Goal: Obtain resource: Download file/media

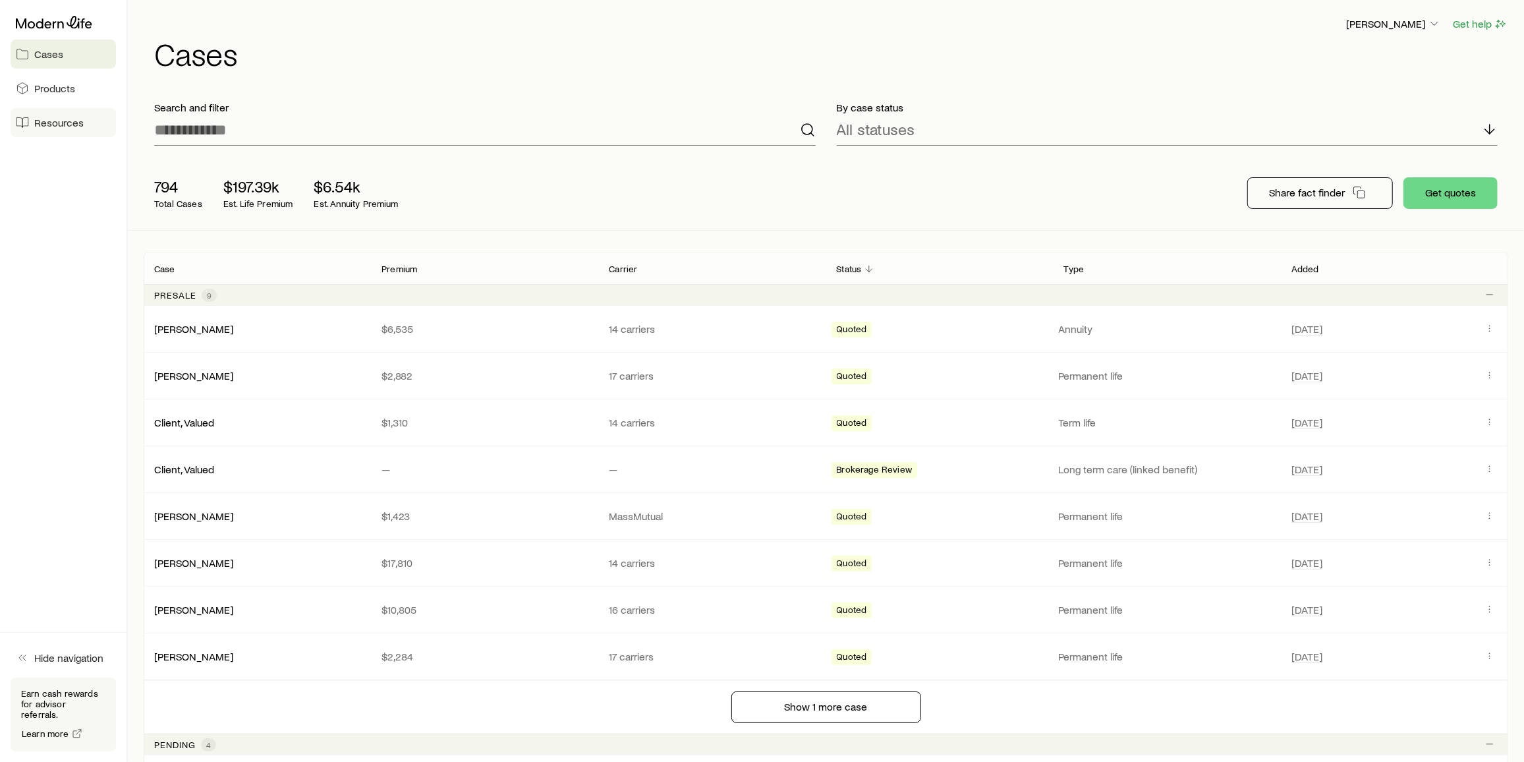
click at [72, 117] on span "Resources" at bounding box center [58, 122] width 49 height 13
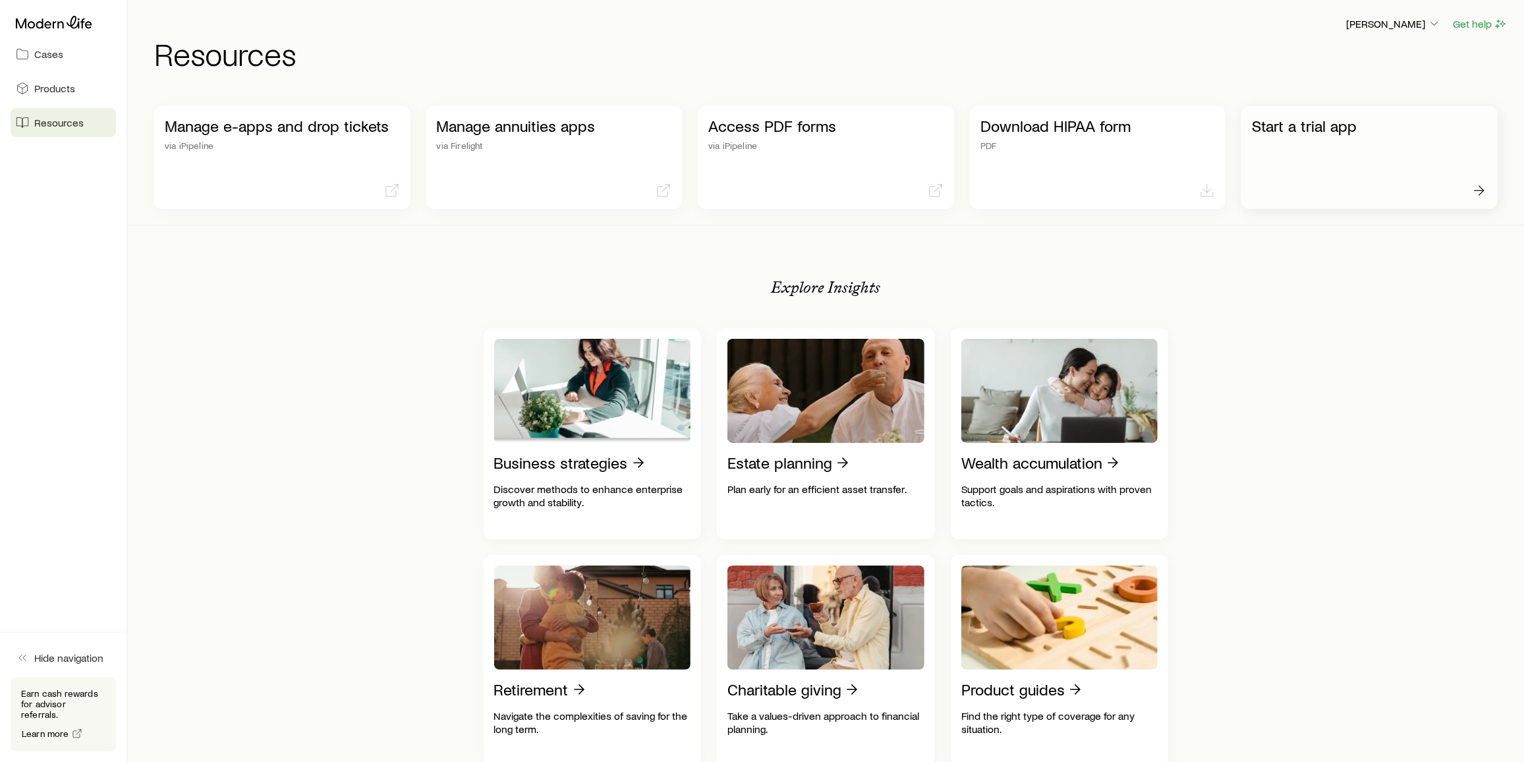
click at [1330, 151] on div "Start a trial app" at bounding box center [1369, 157] width 256 height 103
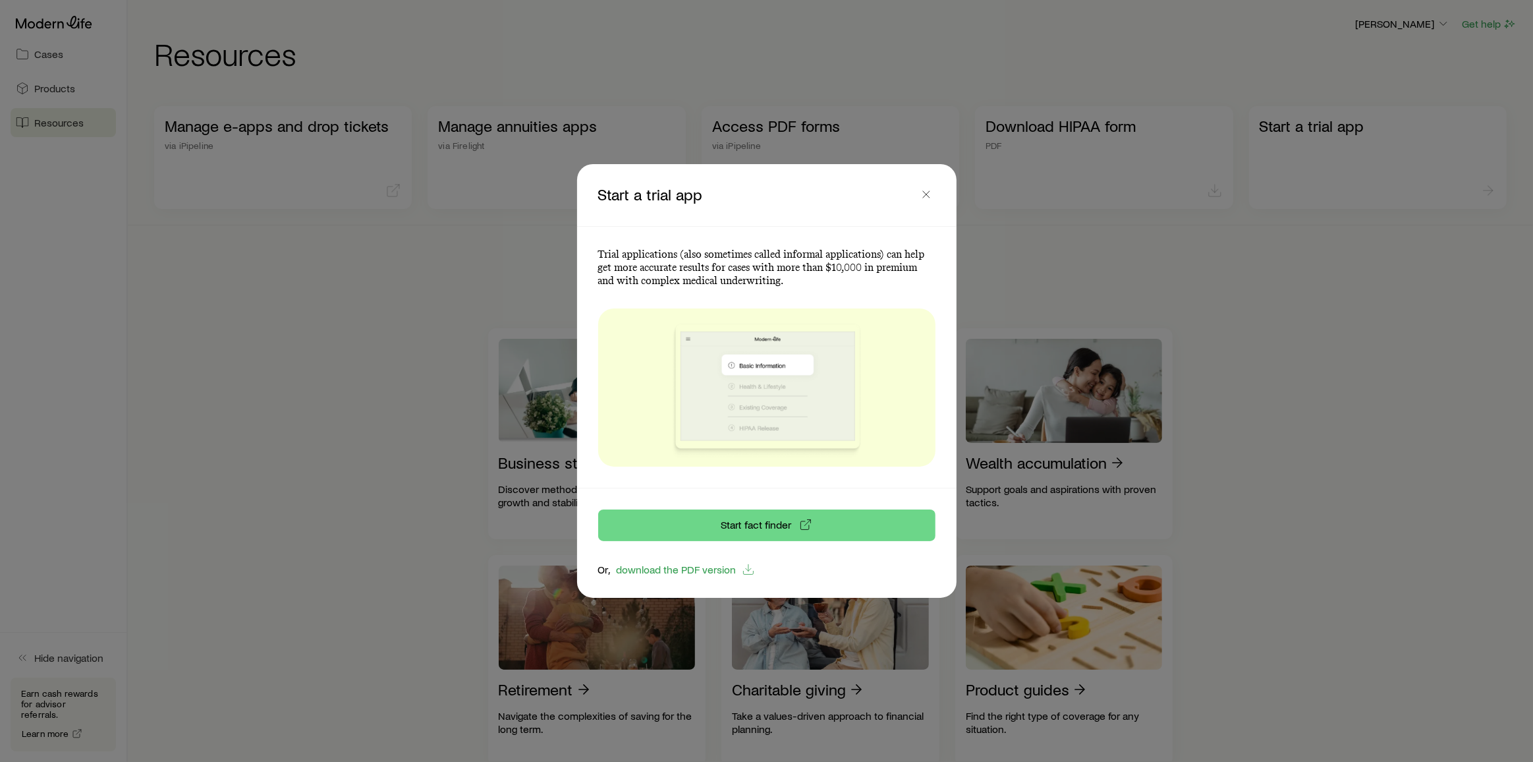
click at [1381, 267] on div at bounding box center [766, 381] width 1533 height 762
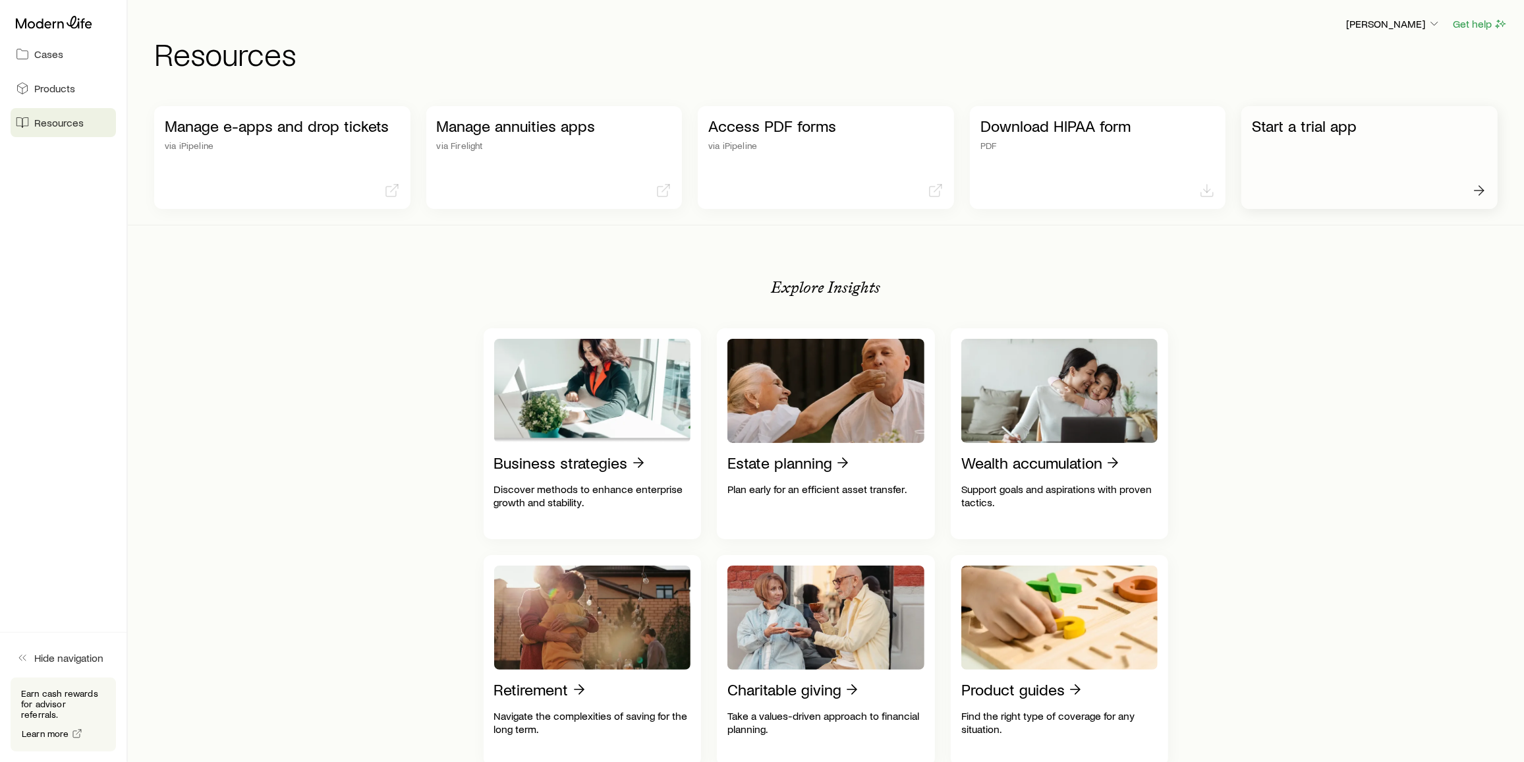
click at [1352, 107] on div "Start a trial app" at bounding box center [1369, 157] width 256 height 103
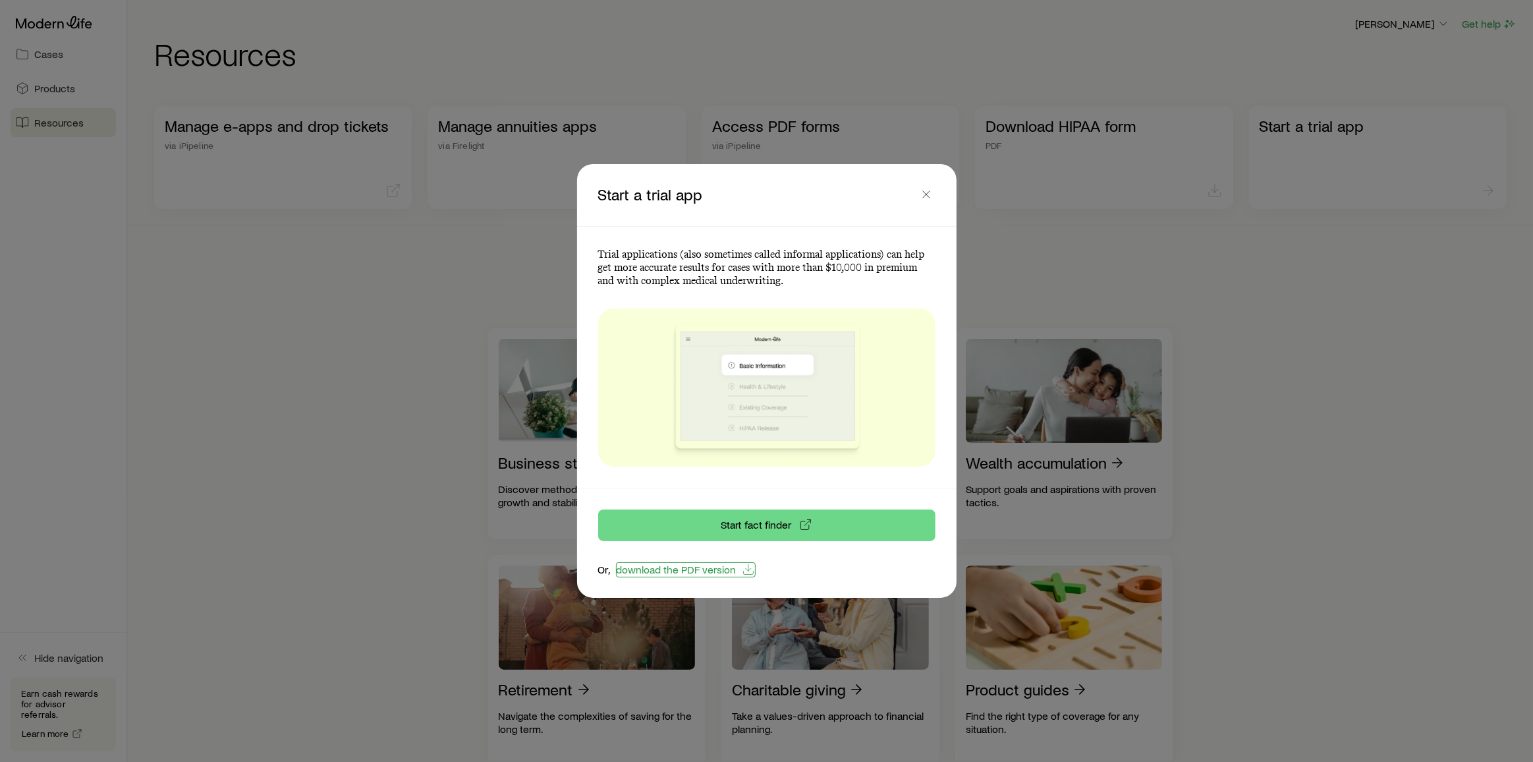
click at [692, 569] on link "download the PDF version" at bounding box center [686, 569] width 140 height 15
click at [793, 534] on link "Start fact finder" at bounding box center [766, 525] width 337 height 32
click at [926, 196] on icon "button" at bounding box center [926, 194] width 13 height 13
